Goal: Find specific page/section: Find specific page/section

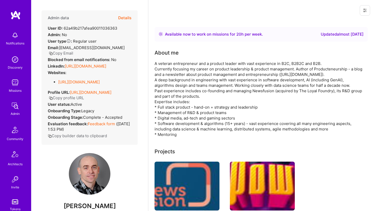
scroll to position [38, 0]
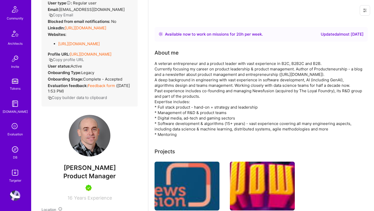
click at [14, 153] on img at bounding box center [15, 149] width 10 height 10
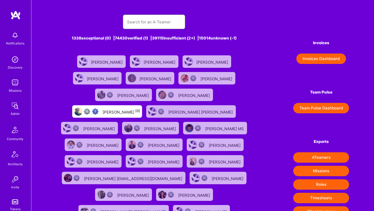
click at [132, 26] on input "text" at bounding box center [154, 21] width 54 height 13
paste input "[PERSON_NAME]"
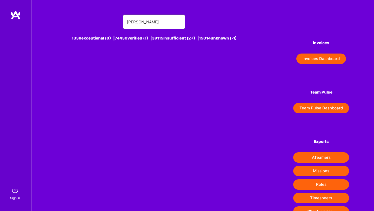
type input "[PERSON_NAME]"
click at [17, 189] on img at bounding box center [15, 190] width 10 height 10
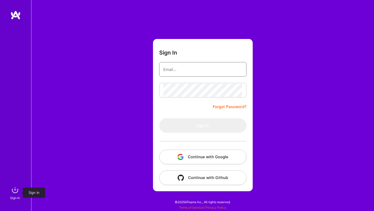
type input "[PERSON_NAME][EMAIL_ADDRESS][DOMAIN_NAME]"
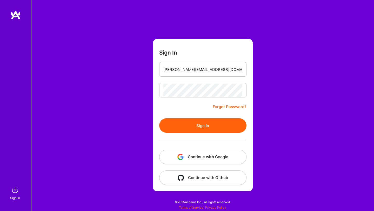
click at [182, 156] on img "button" at bounding box center [181, 157] width 6 height 6
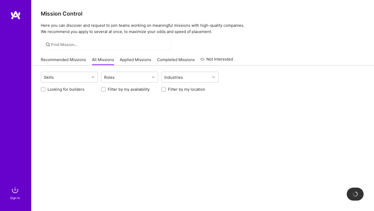
click at [14, 196] on div "Sign In" at bounding box center [15, 197] width 10 height 5
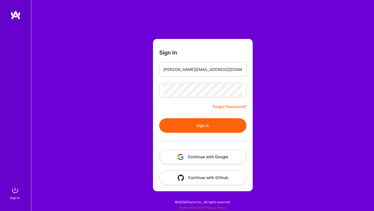
click at [189, 159] on button "Continue with Google" at bounding box center [202, 157] width 87 height 15
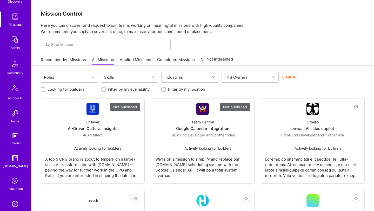
scroll to position [121, 0]
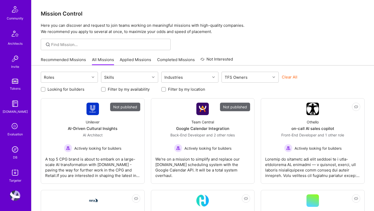
click at [15, 152] on img at bounding box center [15, 149] width 10 height 10
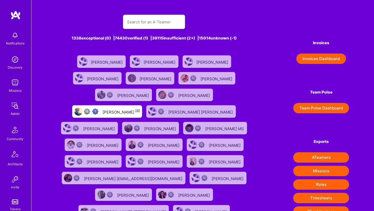
click at [142, 19] on input "text" at bounding box center [154, 21] width 54 height 13
paste input "[PERSON_NAME]"
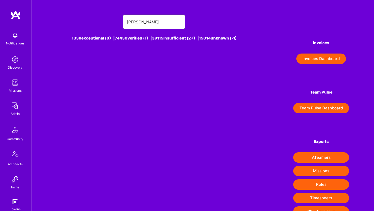
click at [160, 21] on input "[PERSON_NAME]" at bounding box center [154, 21] width 54 height 13
click at [131, 22] on input "[PERSON_NAME]" at bounding box center [154, 21] width 54 height 13
type input "[PERSON_NAME]"
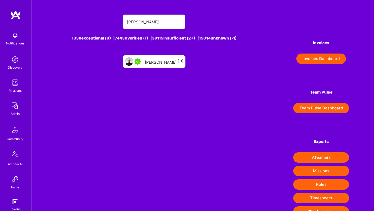
click at [161, 63] on div "[PERSON_NAME] [-1]" at bounding box center [164, 61] width 38 height 7
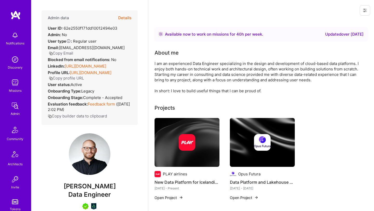
click at [128, 17] on button "Details" at bounding box center [124, 17] width 13 height 15
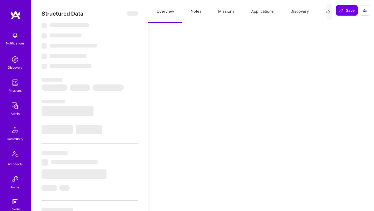
type textarea "x"
select select "Right Now"
select select "7"
select select "4"
select select "6"
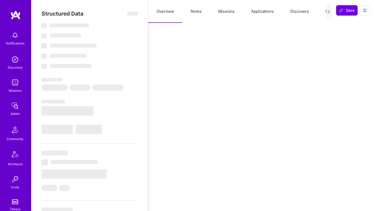
select select "7"
select select "PL"
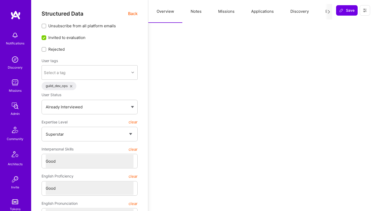
click at [131, 13] on span "Back" at bounding box center [133, 13] width 10 height 7
